Goal: Task Accomplishment & Management: Manage account settings

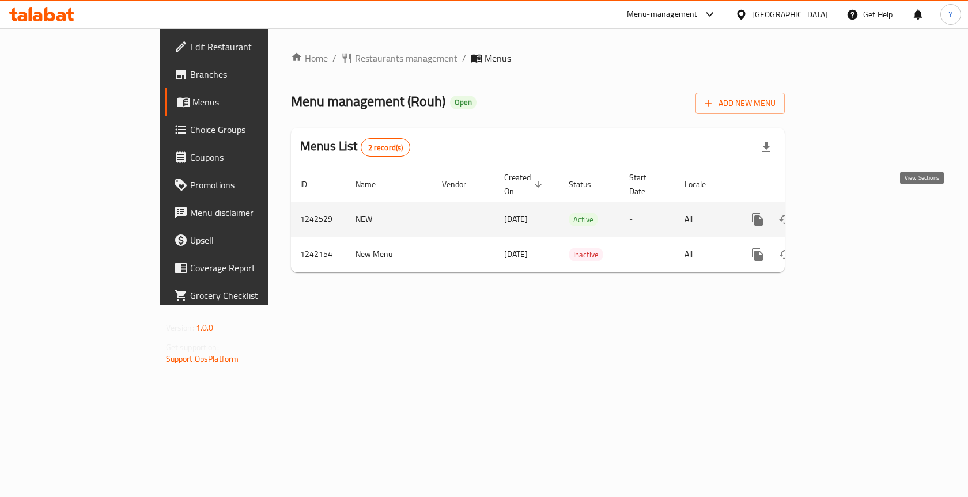
click at [847, 213] on icon "enhanced table" at bounding box center [841, 220] width 14 height 14
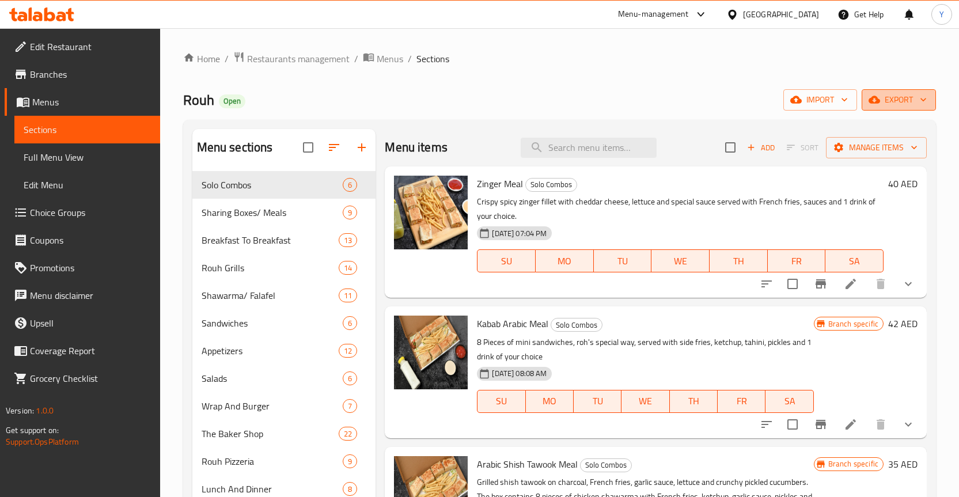
click at [905, 93] on span "export" at bounding box center [899, 100] width 56 height 14
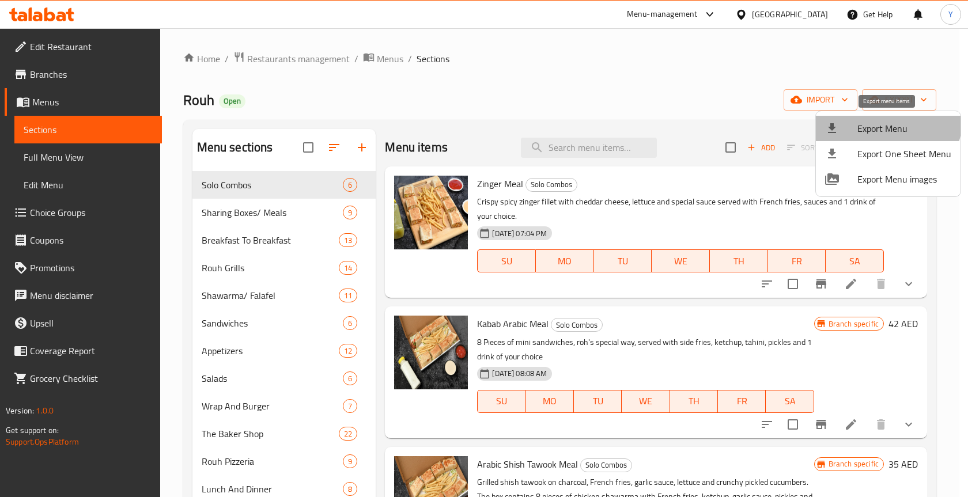
click at [879, 119] on li "Export Menu" at bounding box center [888, 128] width 145 height 25
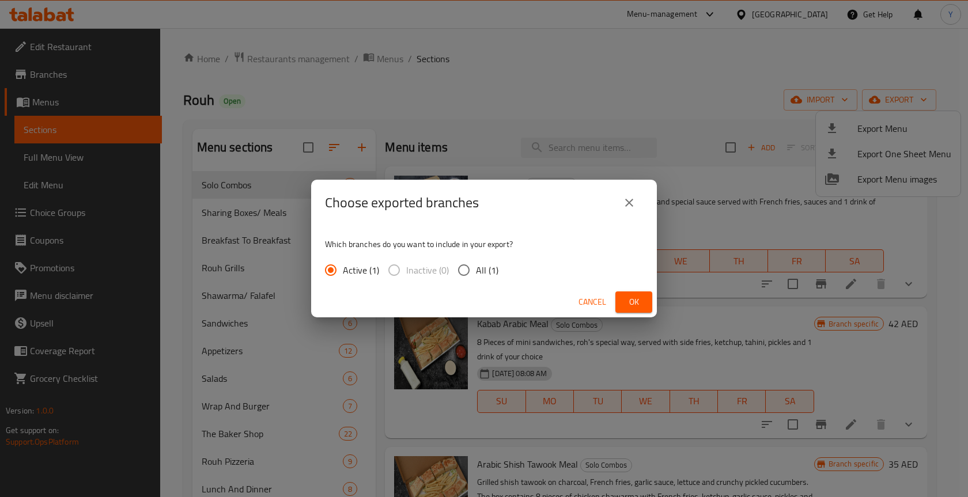
click at [478, 264] on span "All (1)" at bounding box center [487, 270] width 22 height 14
click at [476, 264] on input "All (1)" at bounding box center [464, 270] width 24 height 24
radio input "true"
click at [626, 297] on span "Ok" at bounding box center [634, 302] width 18 height 14
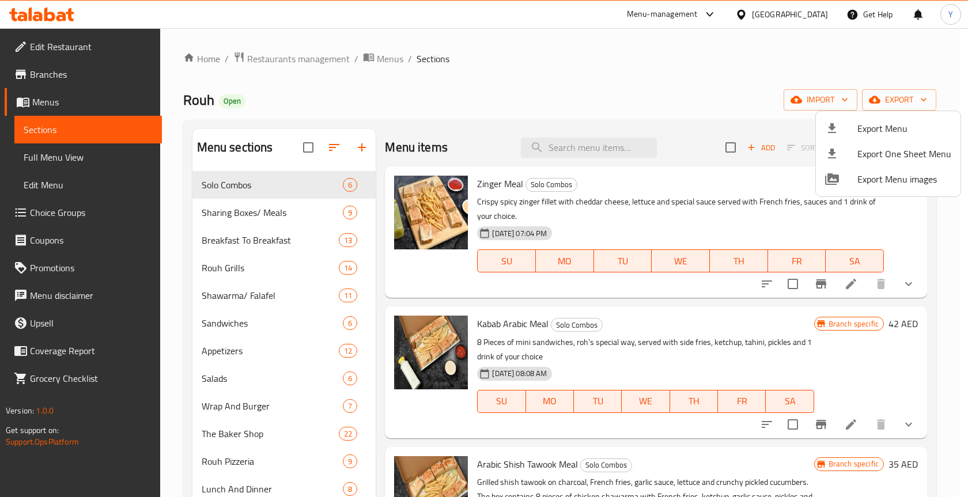
click at [515, 124] on div at bounding box center [484, 248] width 968 height 497
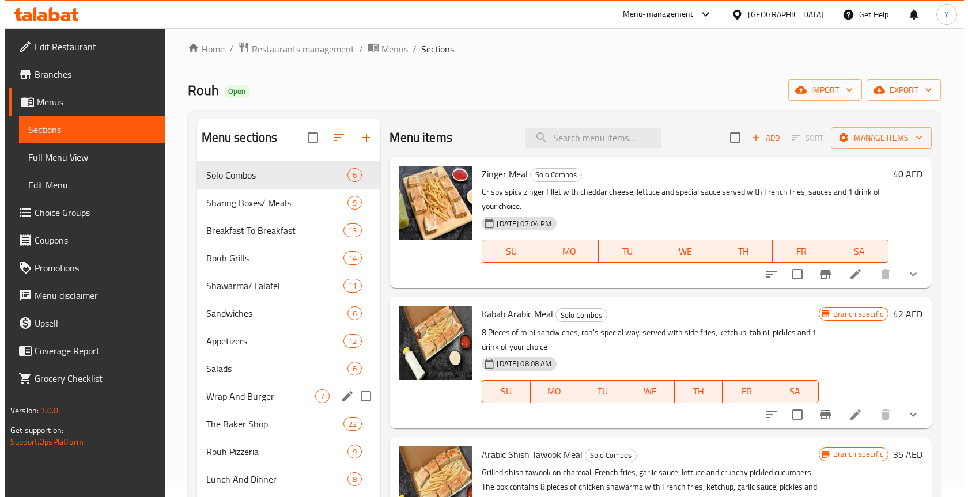
scroll to position [8, 0]
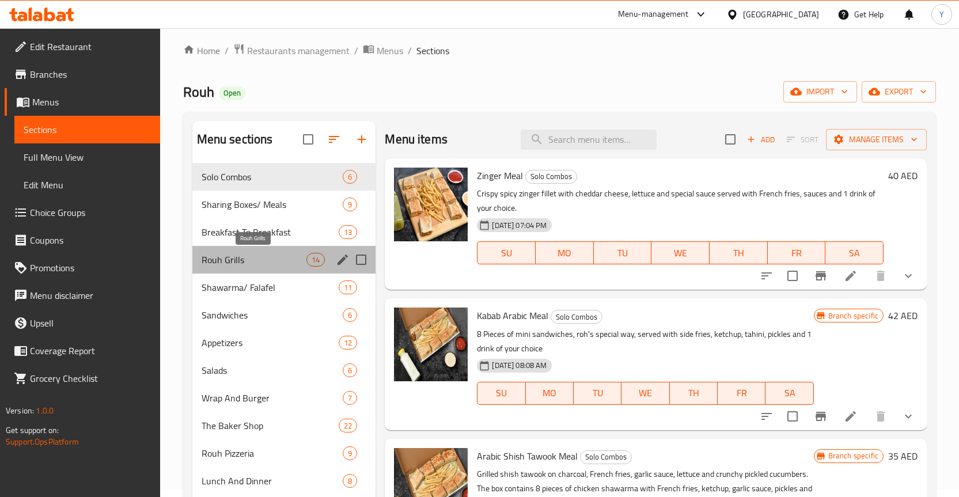
click at [262, 256] on span "Rouh Grills" at bounding box center [254, 260] width 105 height 14
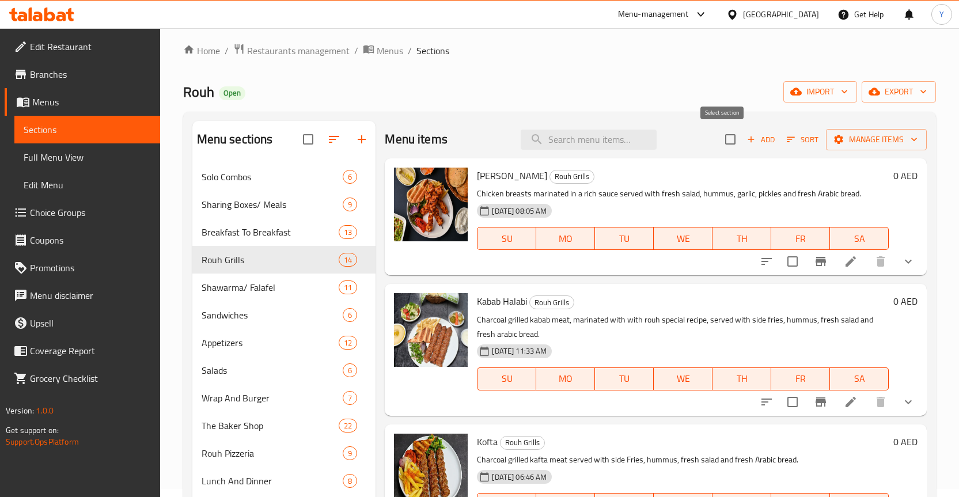
click at [729, 136] on input "checkbox" at bounding box center [730, 139] width 24 height 24
checkbox input "true"
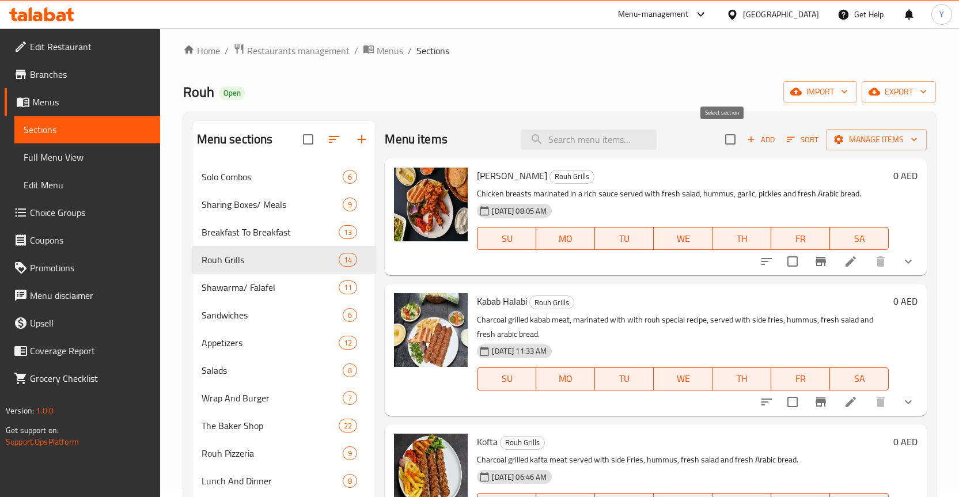
checkbox input "true"
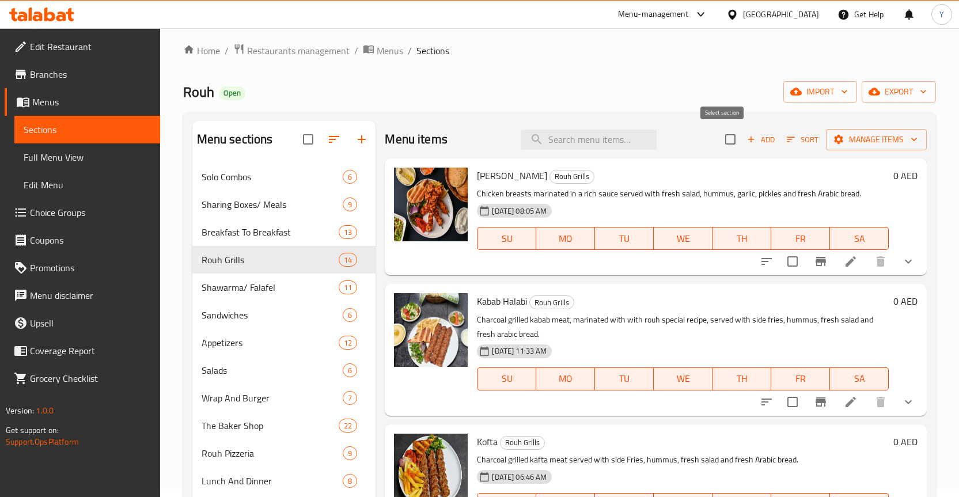
checkbox input "true"
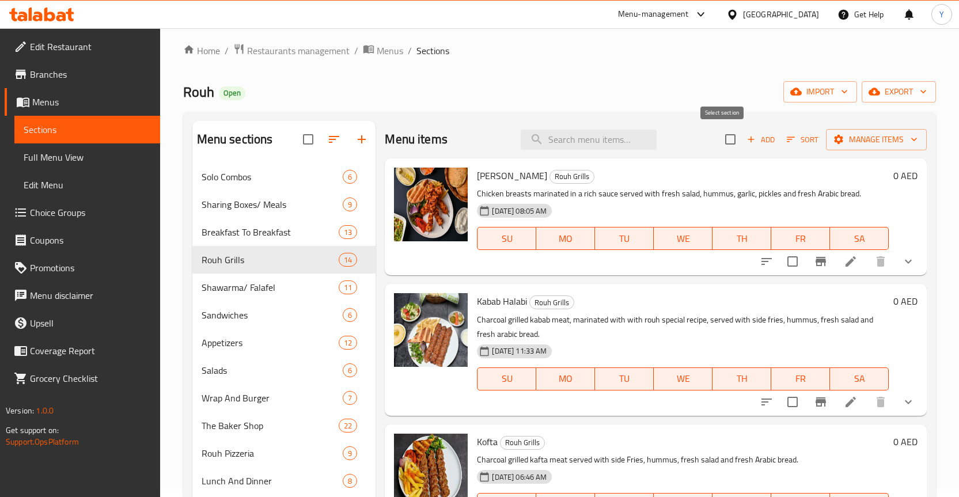
checkbox input "true"
click at [849, 133] on span "Manage items" at bounding box center [876, 140] width 82 height 14
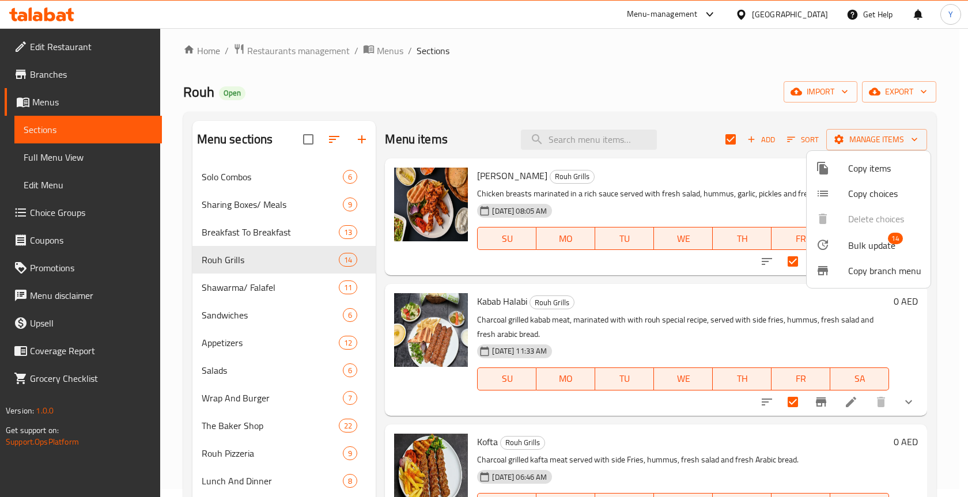
click at [857, 234] on li "Bulk update 14" at bounding box center [869, 245] width 124 height 27
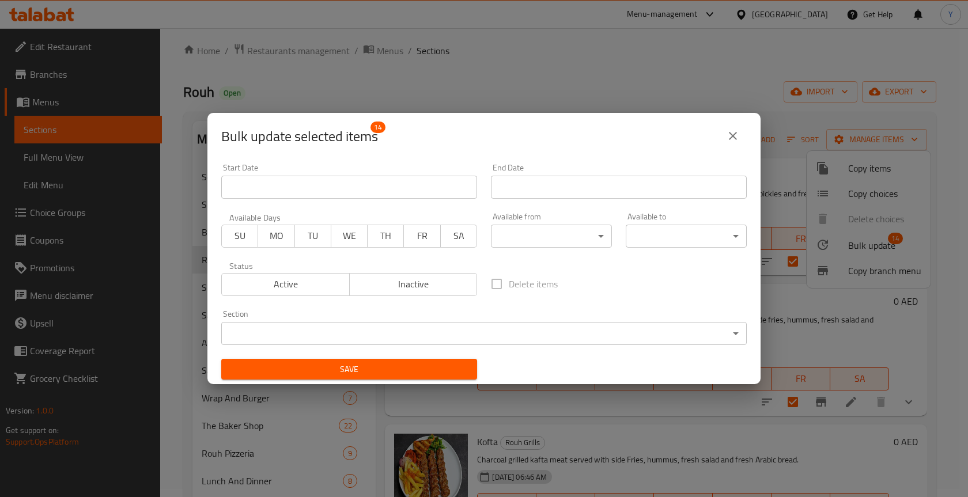
click at [551, 241] on body "​ Menu-management [GEOGRAPHIC_DATA] Get Help Y Edit Restaurant Branches Menus S…" at bounding box center [484, 254] width 968 height 469
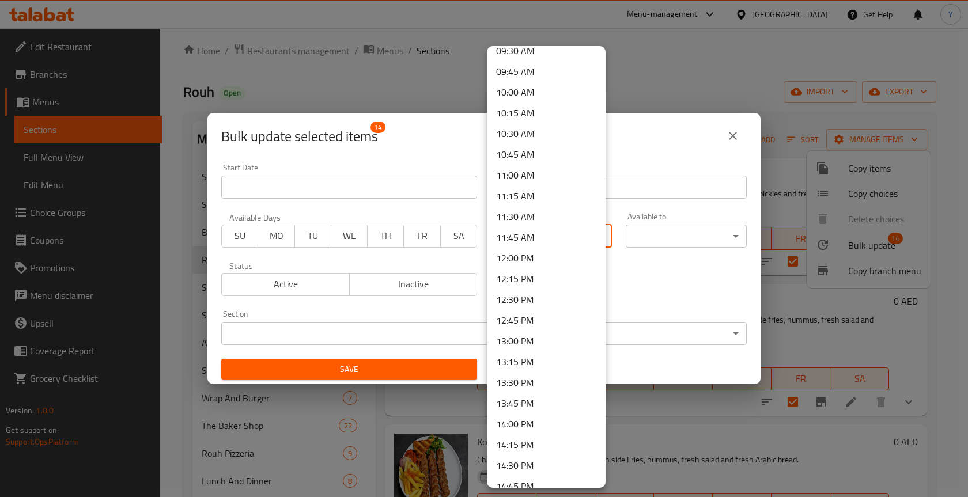
scroll to position [807, 0]
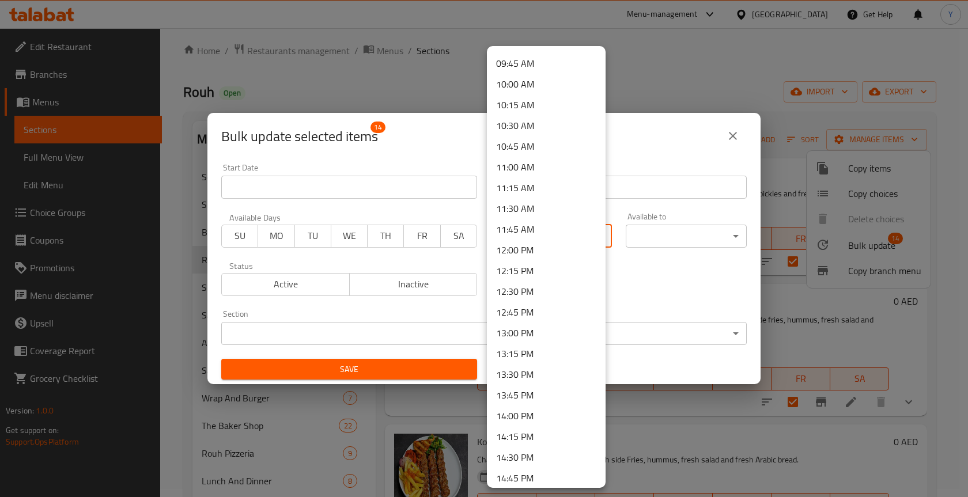
click at [531, 221] on li "11:45 AM" at bounding box center [546, 229] width 119 height 21
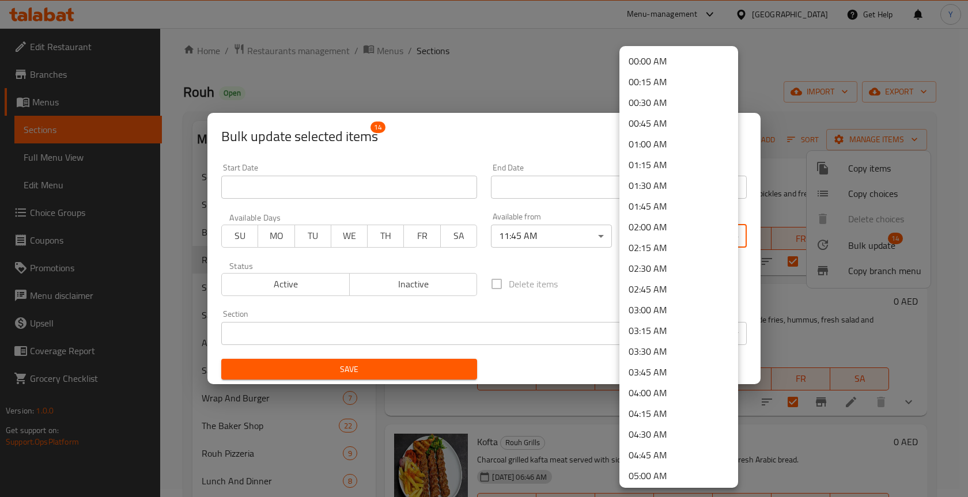
click at [642, 237] on body "​ Menu-management [GEOGRAPHIC_DATA] Get Help Y Edit Restaurant Branches Menus S…" at bounding box center [484, 254] width 968 height 469
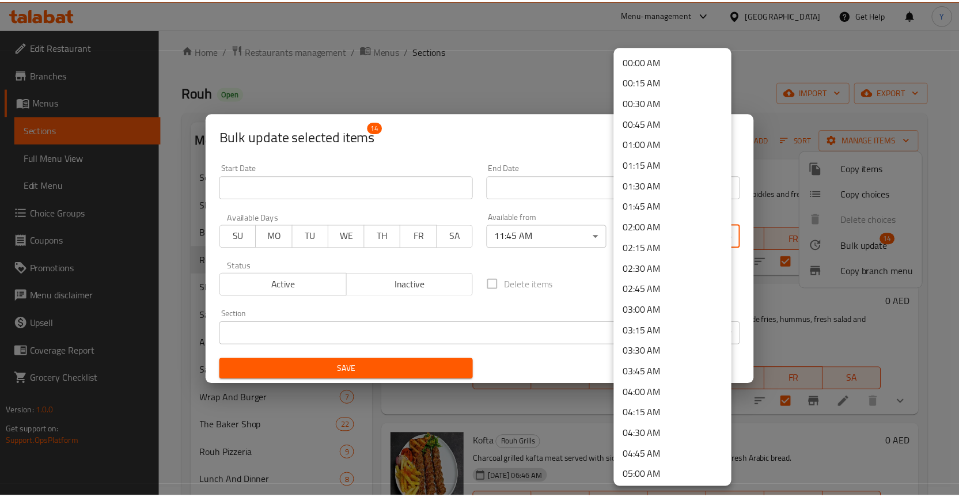
scroll to position [230, 0]
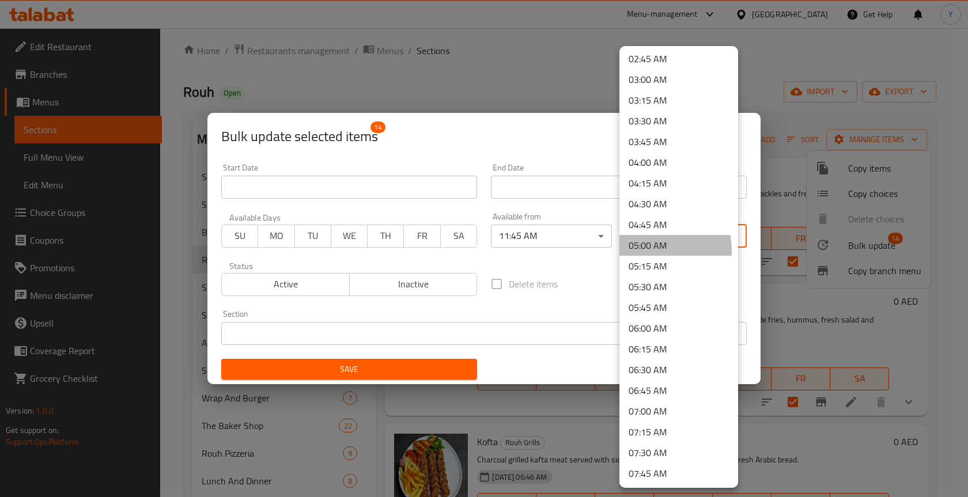
click at [656, 250] on li "05:00 AM" at bounding box center [678, 245] width 119 height 21
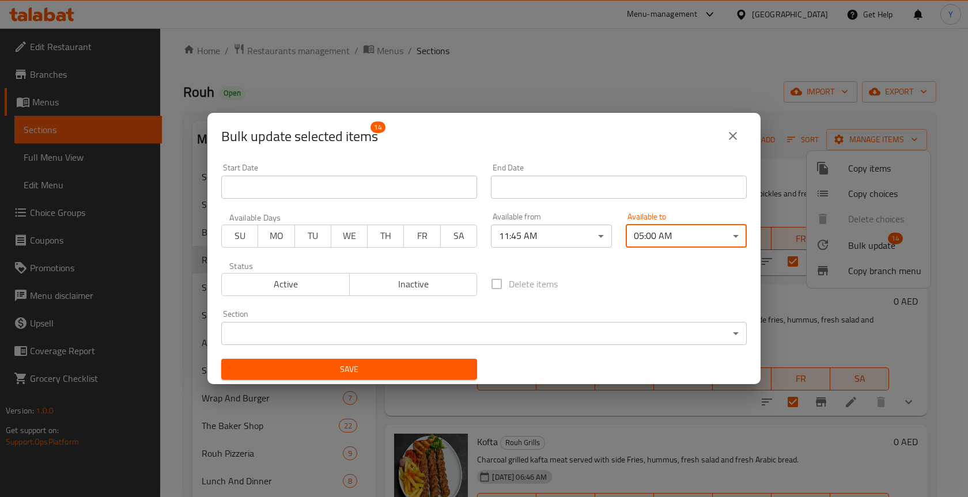
click at [581, 286] on div "Delete items" at bounding box center [619, 284] width 270 height 38
click at [437, 370] on span "Save" at bounding box center [348, 369] width 237 height 14
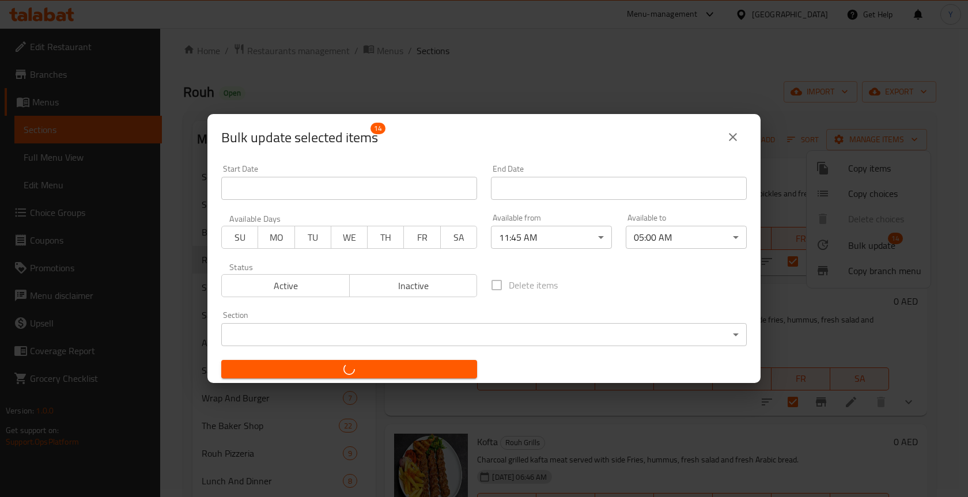
checkbox input "false"
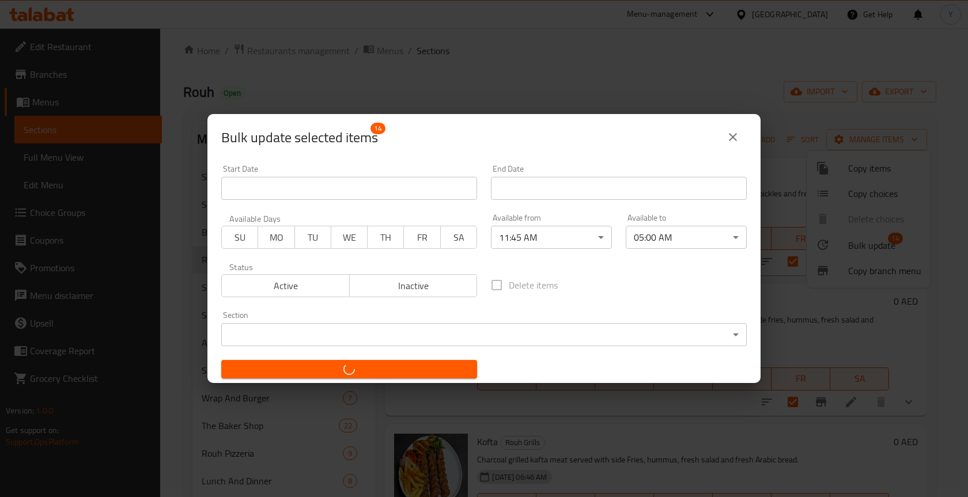
checkbox input "false"
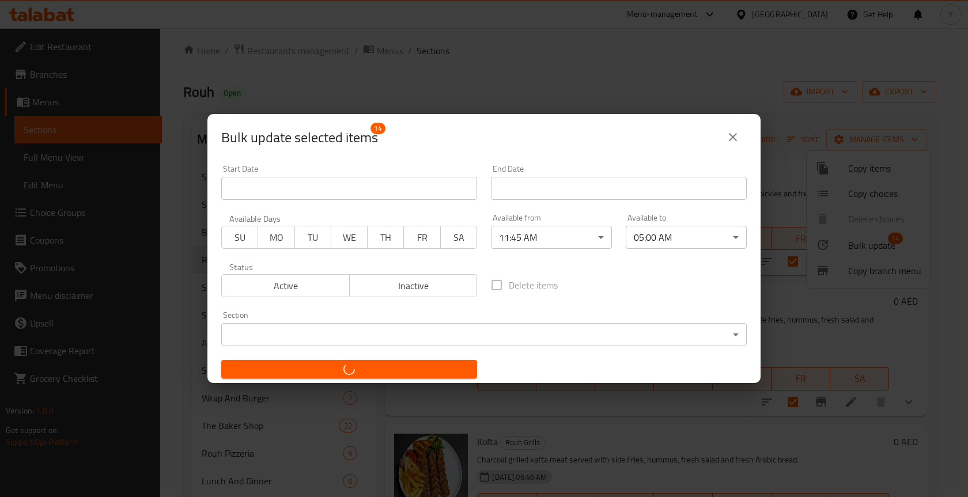
checkbox input "false"
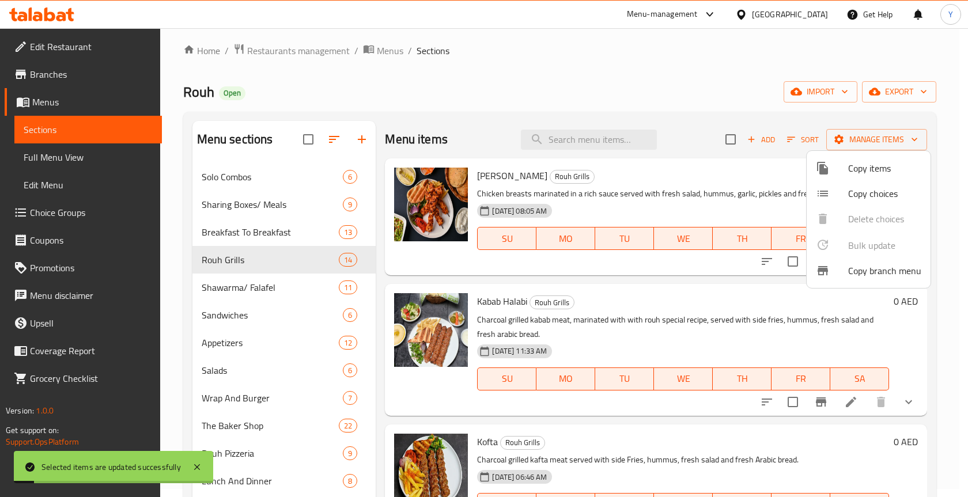
click at [584, 168] on div at bounding box center [484, 248] width 968 height 497
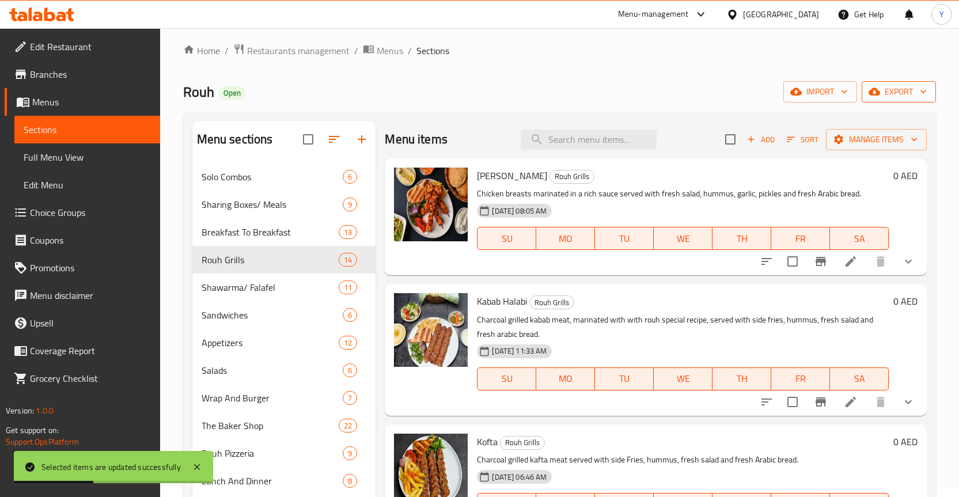
click at [891, 89] on span "export" at bounding box center [899, 92] width 56 height 14
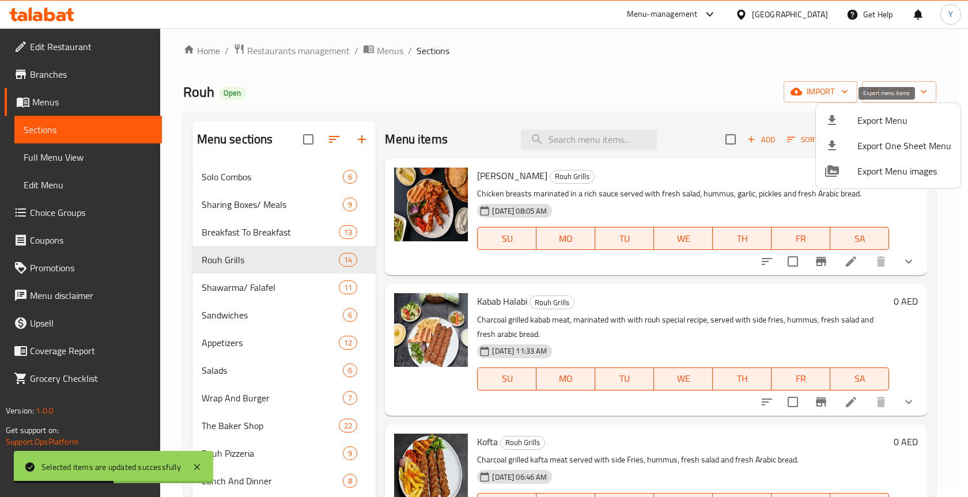
click at [865, 127] on span "Export Menu" at bounding box center [904, 120] width 94 height 14
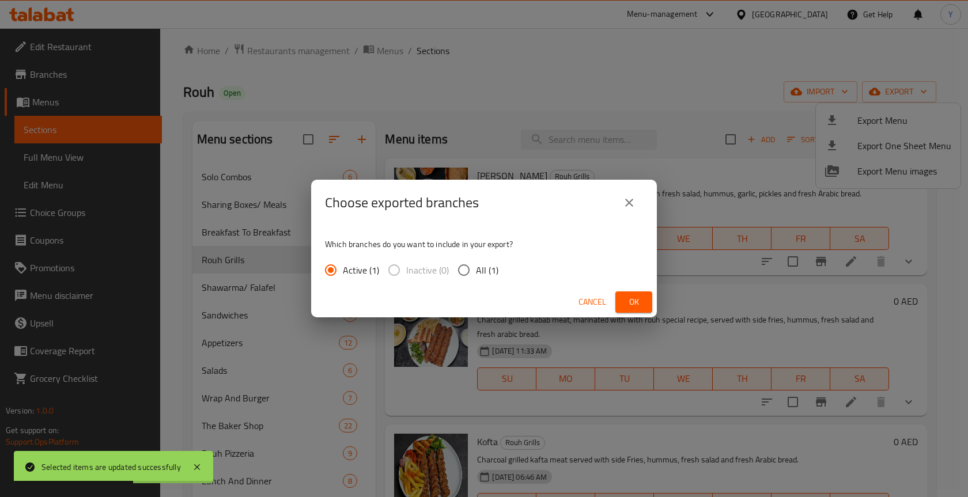
click at [470, 277] on input "All (1)" at bounding box center [464, 270] width 24 height 24
radio input "true"
click at [626, 302] on span "Ok" at bounding box center [634, 302] width 18 height 14
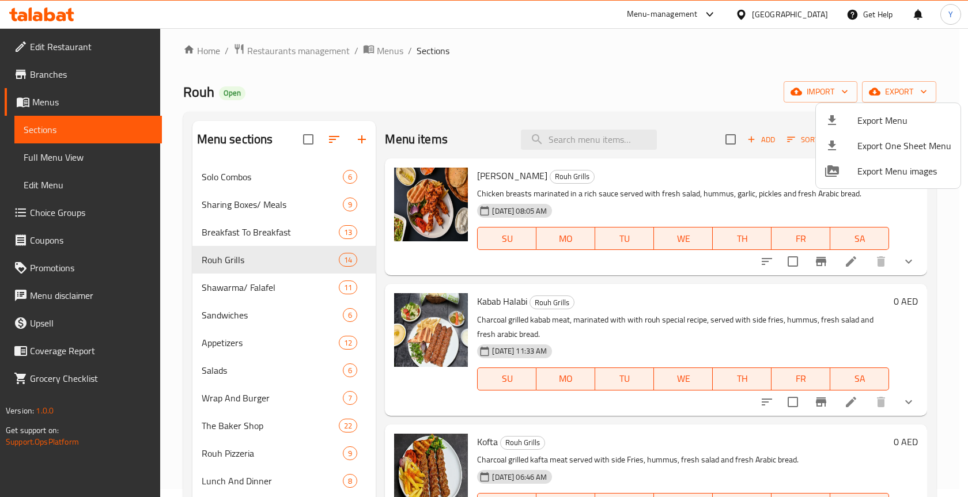
click at [839, 268] on div at bounding box center [484, 248] width 968 height 497
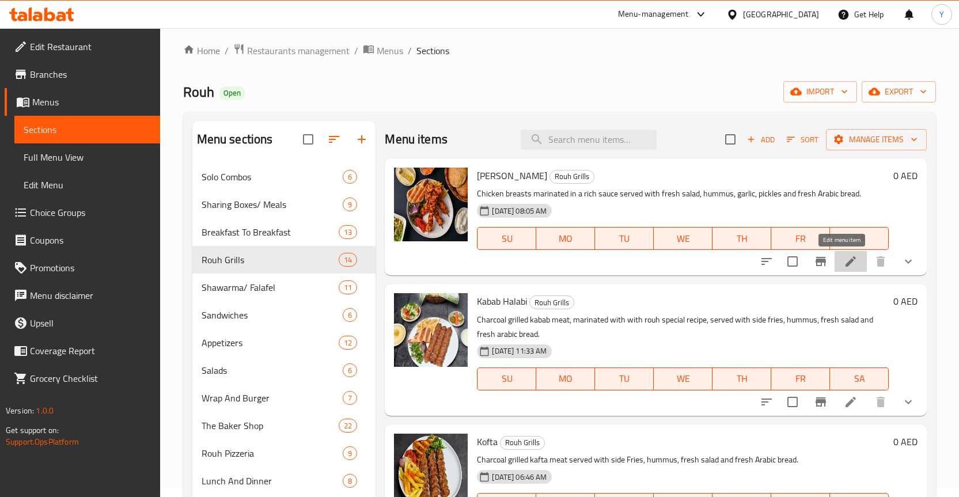
click at [844, 268] on icon at bounding box center [851, 262] width 14 height 14
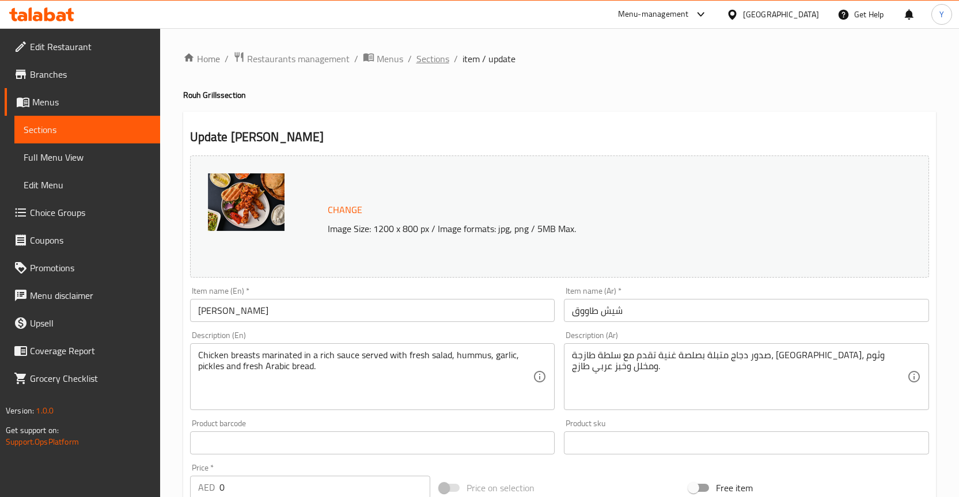
click at [421, 55] on span "Sections" at bounding box center [433, 59] width 33 height 14
